Goal: Information Seeking & Learning: Learn about a topic

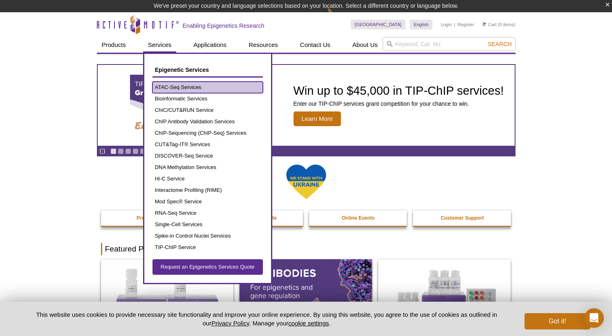
click at [169, 89] on link "ATAC-Seq Services" at bounding box center [207, 87] width 110 height 11
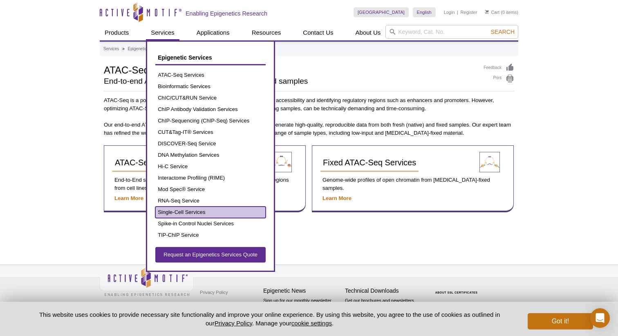
click at [177, 214] on link "Single-Cell Services" at bounding box center [210, 212] width 110 height 11
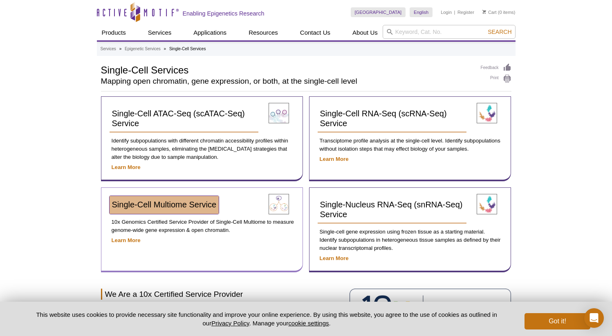
click at [118, 203] on span "Single-Cell Multiome Service​" at bounding box center [164, 204] width 105 height 9
